Goal: Check status: Check status

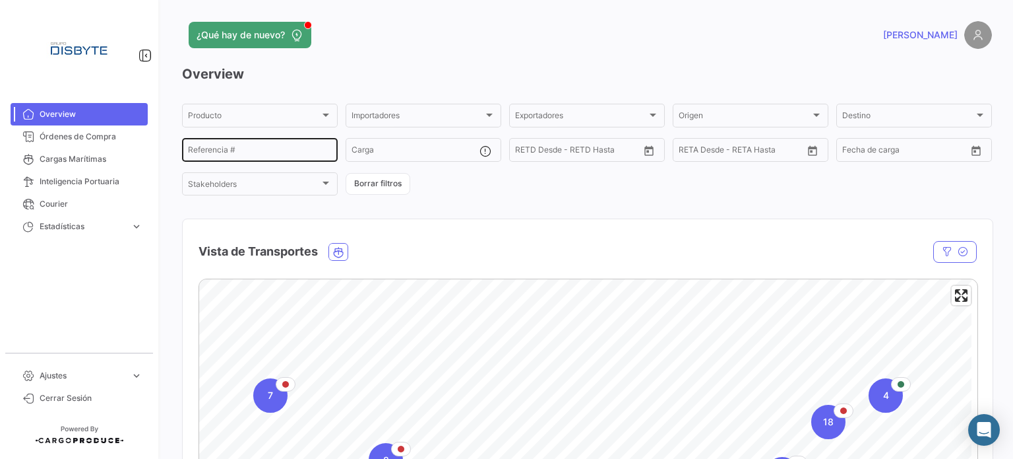
click at [274, 152] on input "Referencia #" at bounding box center [260, 151] width 144 height 9
click at [294, 150] on input "Referencia #" at bounding box center [260, 151] width 144 height 9
paste input "DS0511"
type input "DS0511"
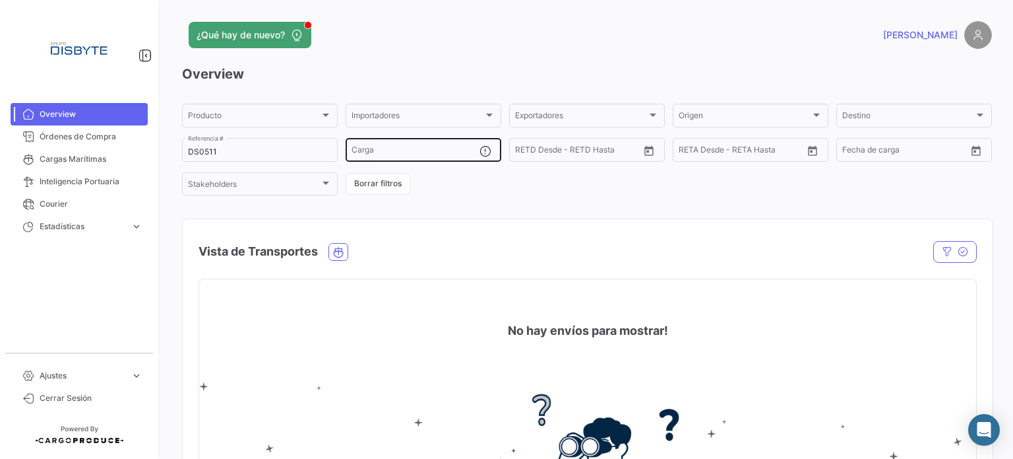
click at [385, 144] on div "Carga" at bounding box center [416, 149] width 128 height 26
click at [391, 152] on input "Carga" at bounding box center [416, 151] width 128 height 9
paste input "DS0511"
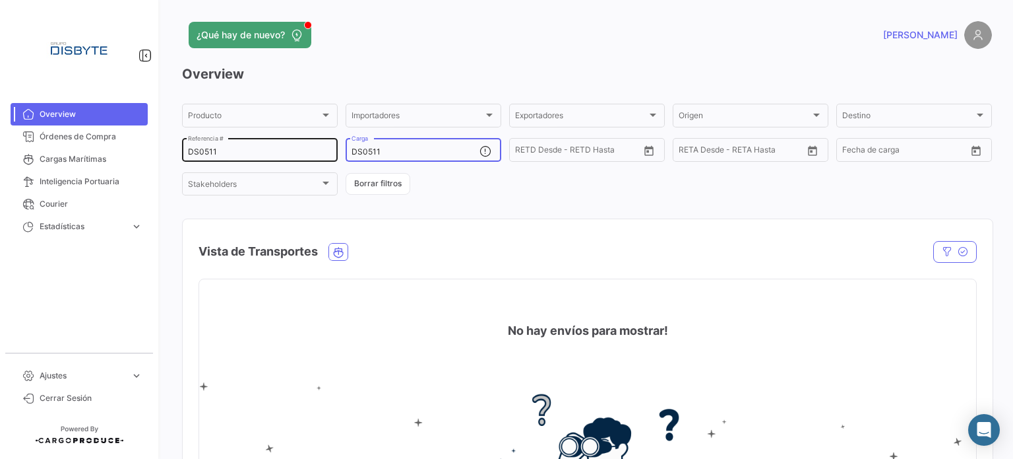
type input "DS0511"
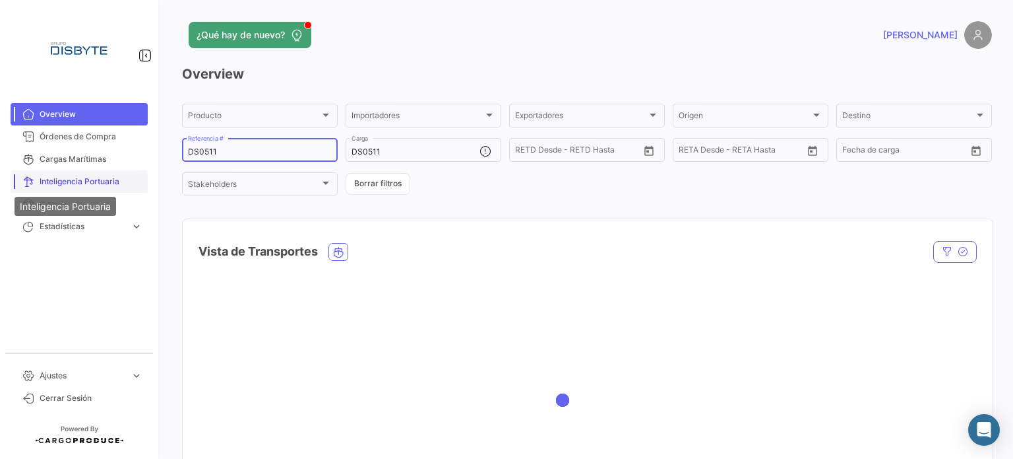
drag, startPoint x: 290, startPoint y: 156, endPoint x: 33, endPoint y: 177, distance: 258.2
click at [33, 177] on mat-sidenav-container "Overview Órdenes de Compra Cargas Marítimas Inteligencia Portuaria Courier Esta…" at bounding box center [506, 229] width 1013 height 459
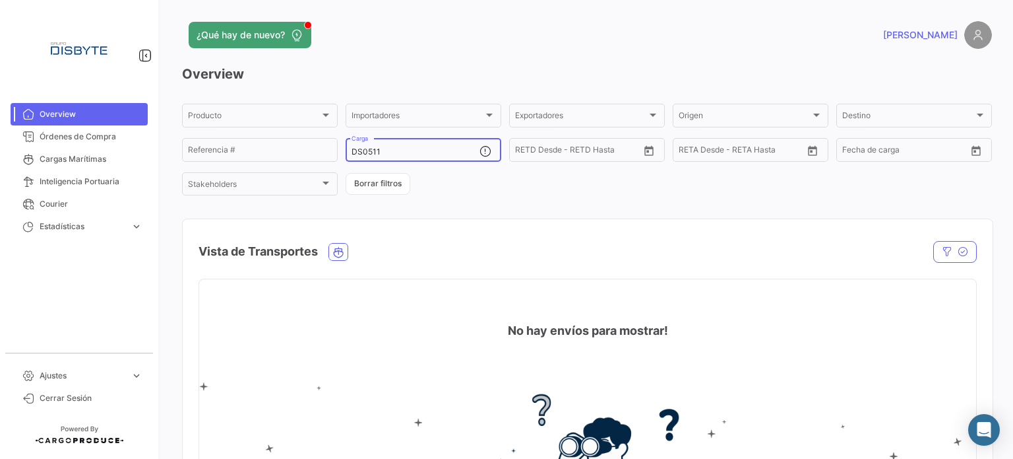
click at [399, 156] on input "DS0511" at bounding box center [416, 151] width 128 height 9
click at [453, 179] on div "Producto Producto Importadores Importadores Exportadores Exportadores Origen Or…" at bounding box center [587, 150] width 810 height 96
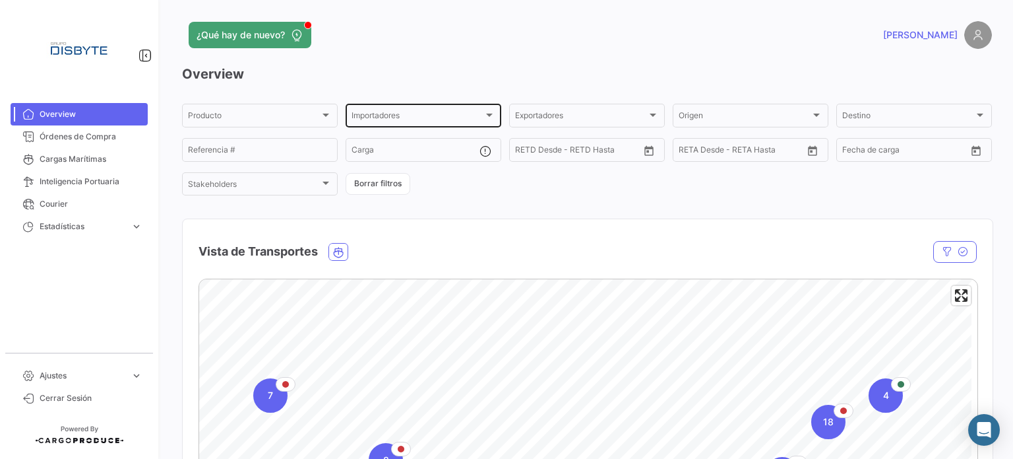
click at [439, 121] on div "Importadores" at bounding box center [418, 117] width 132 height 9
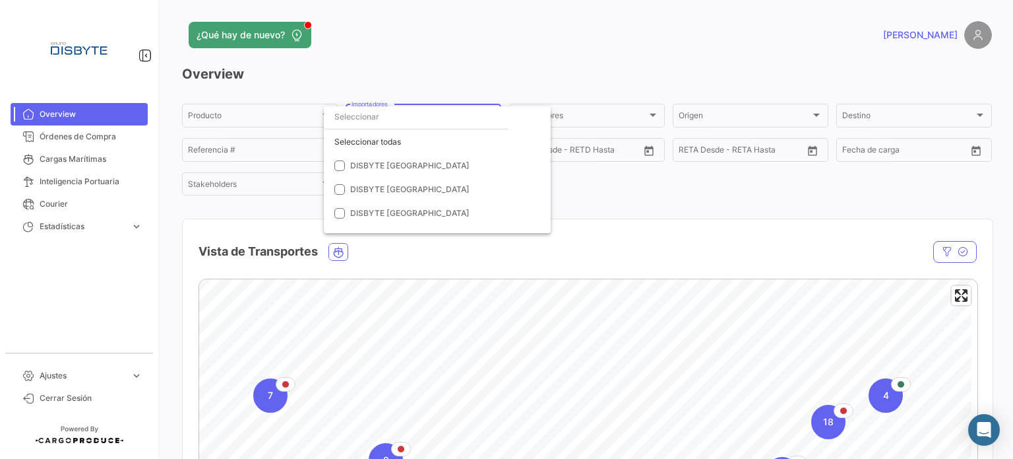
click at [651, 203] on div at bounding box center [506, 229] width 1013 height 459
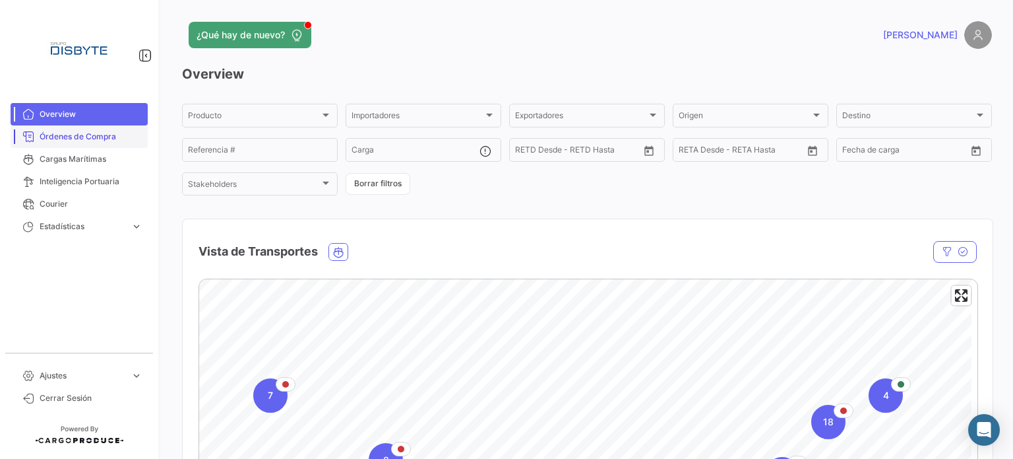
click at [91, 134] on span "Órdenes de Compra" at bounding box center [91, 137] width 103 height 12
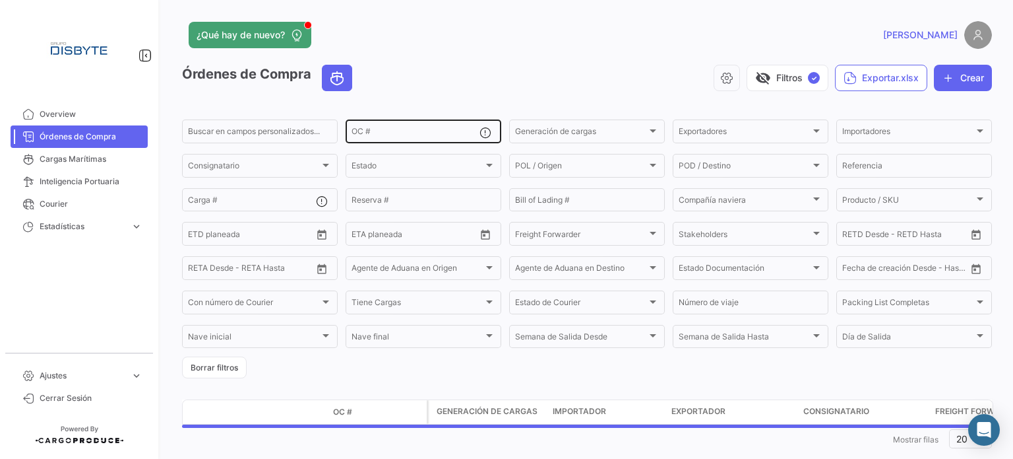
click at [375, 126] on div "OC #" at bounding box center [416, 130] width 128 height 26
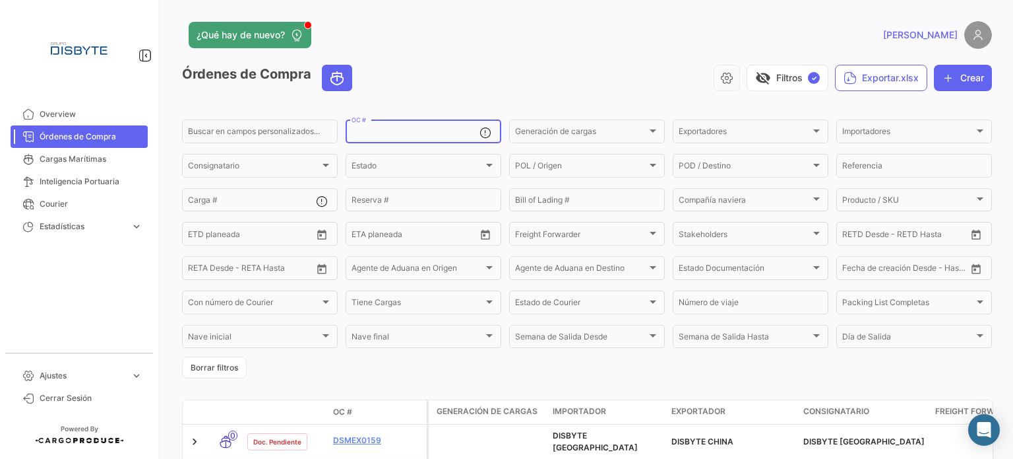
paste input "DS0511"
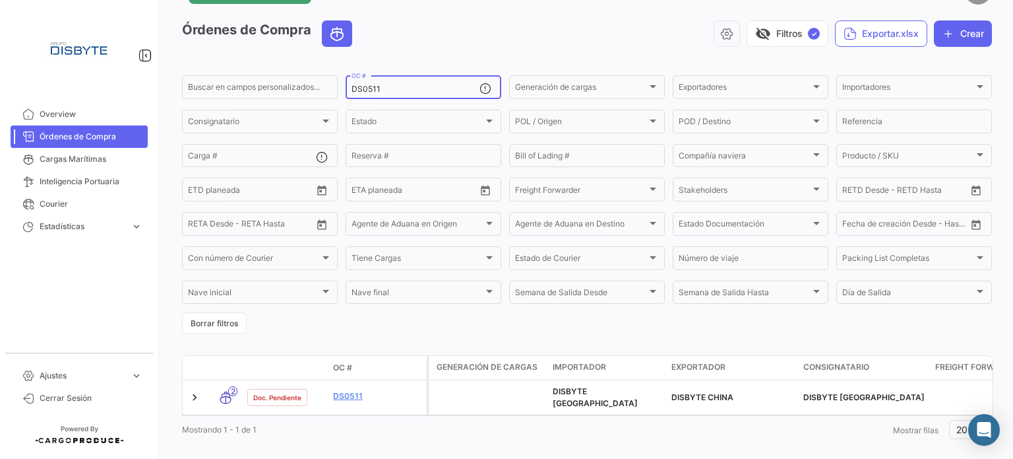
scroll to position [66, 0]
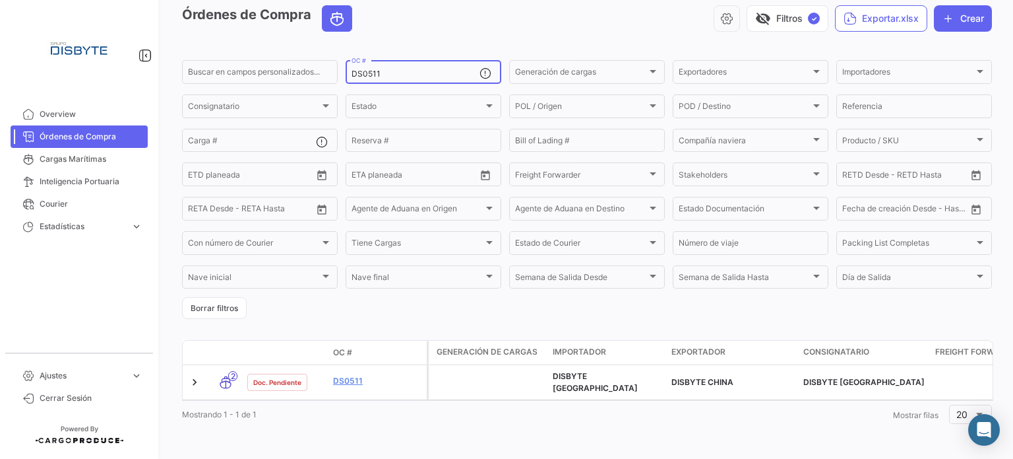
type input "DS0511"
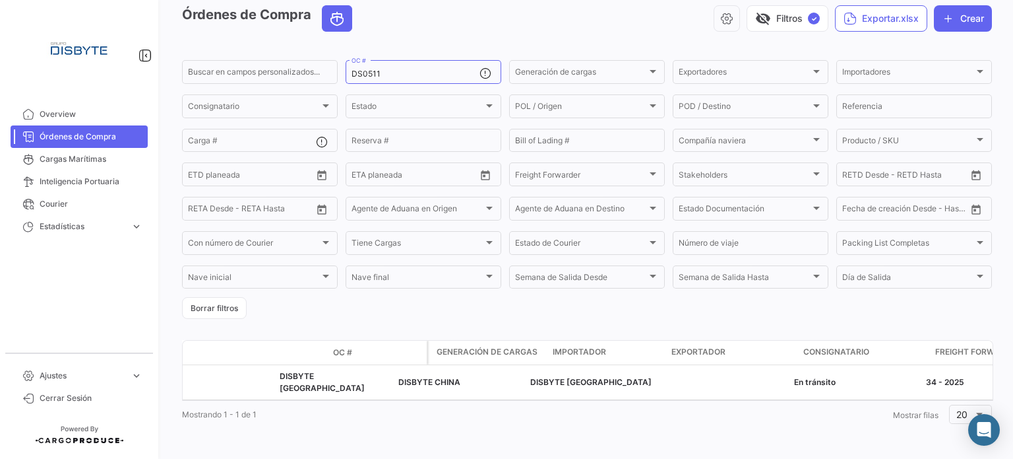
scroll to position [0, 0]
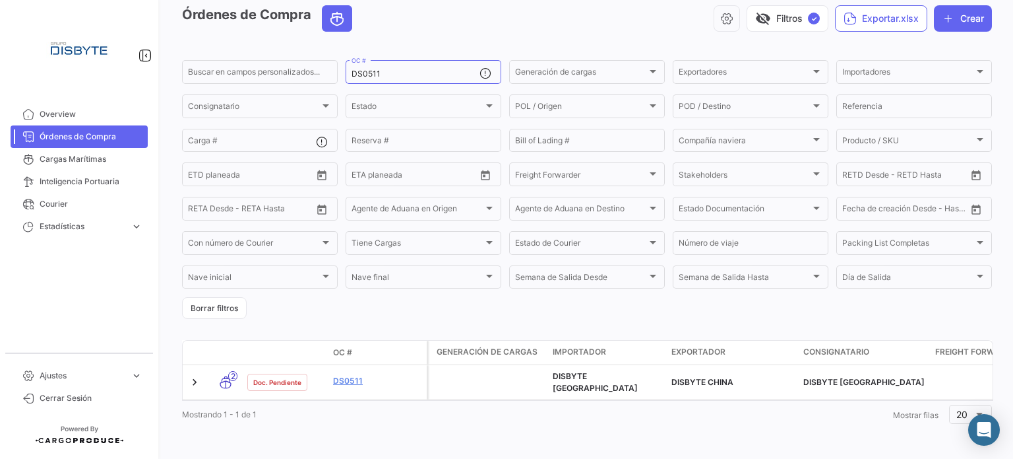
click at [235, 38] on app-list-header "Órdenes de Compra visibility_off Filtros ✓ Exportar.xlsx Crear Buscar en [PERSO…" at bounding box center [587, 161] width 810 height 313
